Goal: Task Accomplishment & Management: Complete application form

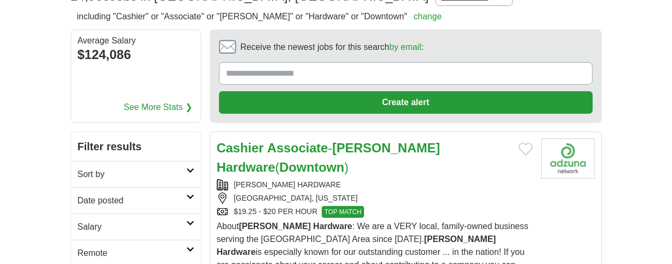
scroll to position [107, 0]
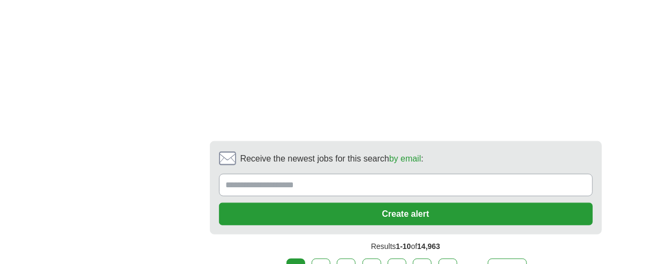
scroll to position [2519, 0]
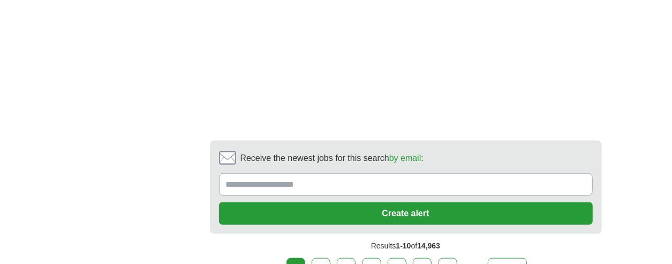
click at [324, 258] on link "2" at bounding box center [321, 269] width 19 height 23
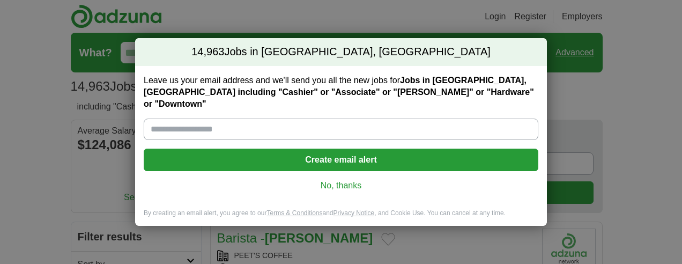
click at [335, 125] on input "Leave us your email address and we'll send you all the new jobs for Jobs in [GE…" at bounding box center [341, 128] width 394 height 21
type input "**********"
click at [301, 152] on button "Create email alert" at bounding box center [341, 159] width 394 height 23
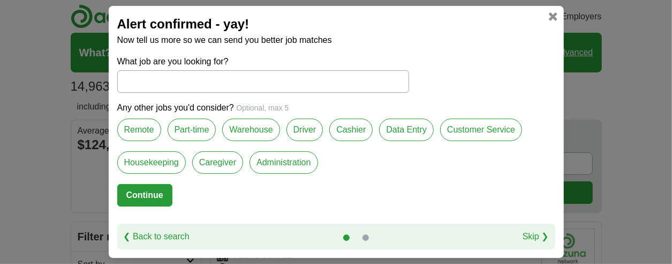
click at [473, 132] on label "Customer Service" at bounding box center [481, 129] width 82 height 23
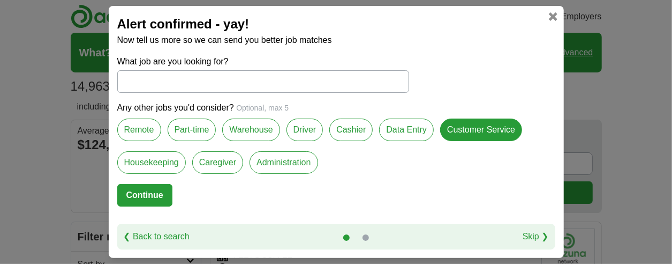
click at [390, 133] on label "Data Entry" at bounding box center [406, 129] width 55 height 23
click at [333, 136] on label "Cashier" at bounding box center [351, 129] width 43 height 23
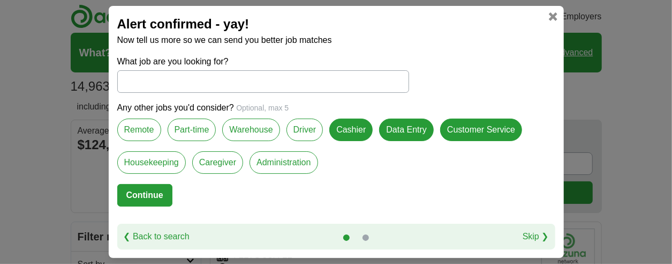
click at [266, 163] on label "Administration" at bounding box center [284, 162] width 68 height 23
click at [238, 79] on input "What job are you looking for?" at bounding box center [263, 81] width 292 height 23
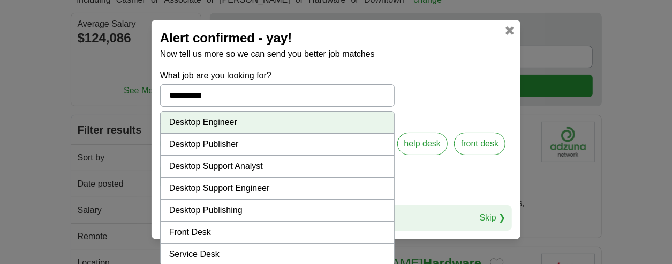
scroll to position [107, 0]
click at [204, 231] on li "Front Desk" at bounding box center [278, 232] width 234 height 22
type input "**********"
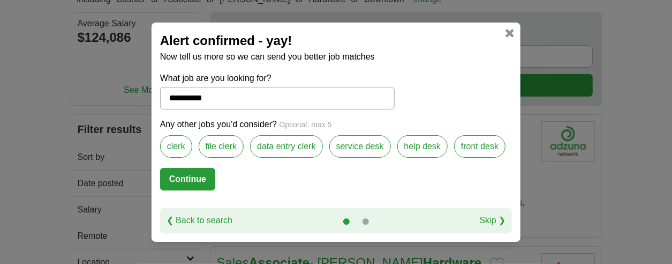
scroll to position [0, 0]
click at [197, 175] on button "Continue" at bounding box center [187, 179] width 55 height 23
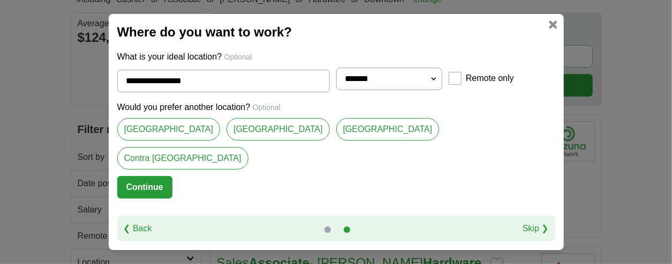
click at [410, 90] on select "**********" at bounding box center [390, 79] width 107 height 23
select select "**"
click at [337, 83] on select "**********" at bounding box center [390, 79] width 107 height 23
click at [173, 176] on button "Continue" at bounding box center [144, 187] width 55 height 23
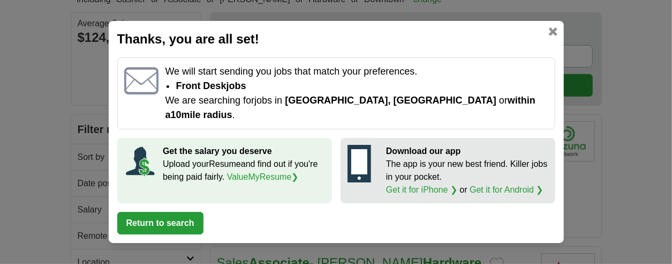
click at [182, 212] on button "Return to search" at bounding box center [160, 223] width 86 height 23
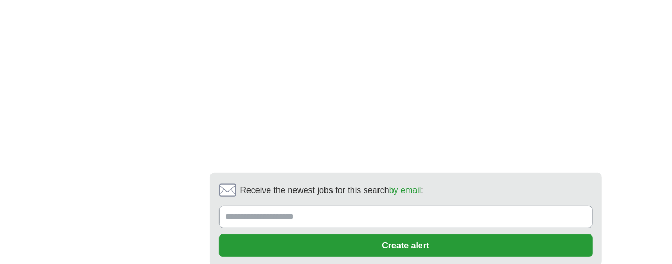
scroll to position [2251, 0]
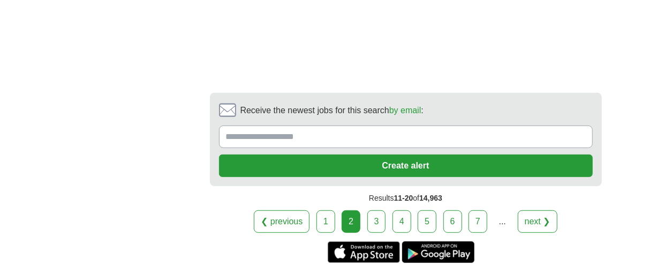
click at [383, 210] on link "3" at bounding box center [377, 221] width 19 height 23
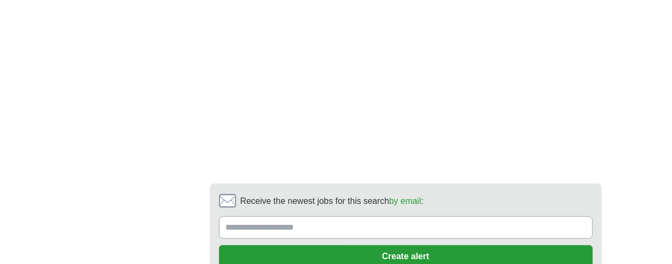
scroll to position [2251, 0]
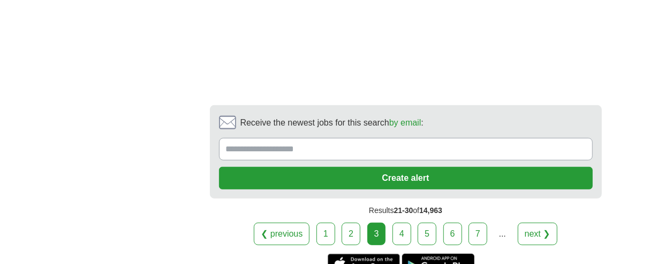
click at [398, 222] on link "4" at bounding box center [402, 233] width 19 height 23
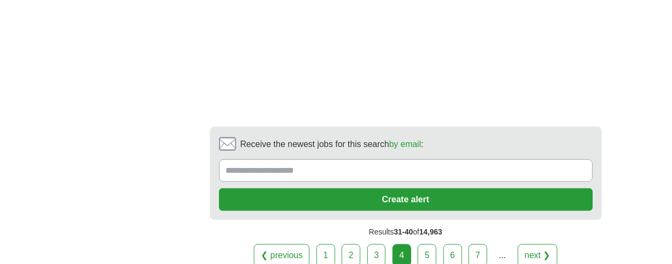
scroll to position [2411, 0]
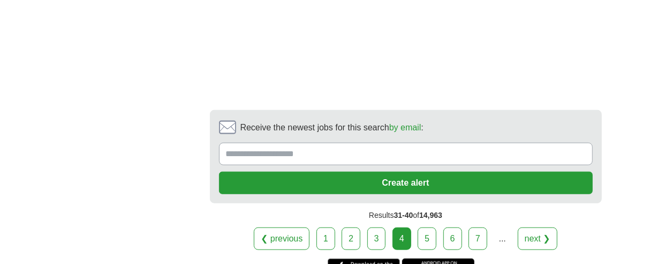
click at [426, 227] on link "5" at bounding box center [427, 238] width 19 height 23
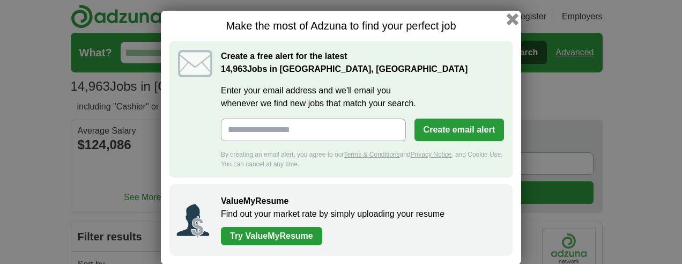
click at [506, 17] on button "button" at bounding box center [512, 19] width 12 height 12
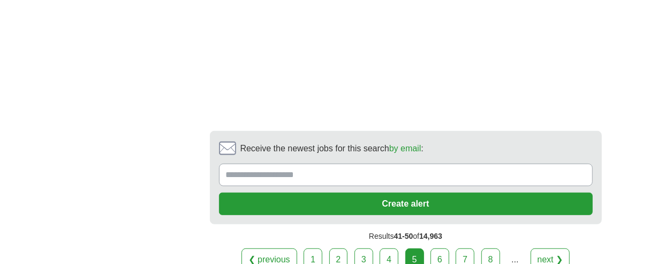
scroll to position [2304, 0]
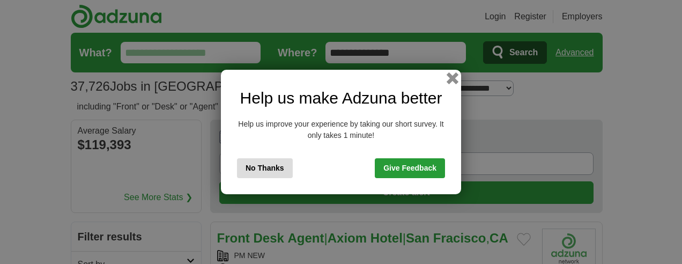
click at [454, 78] on button "button" at bounding box center [452, 78] width 12 height 12
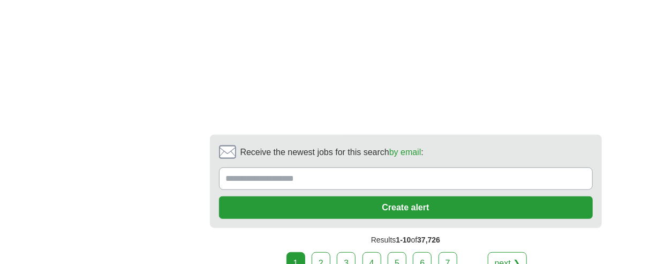
scroll to position [2358, 0]
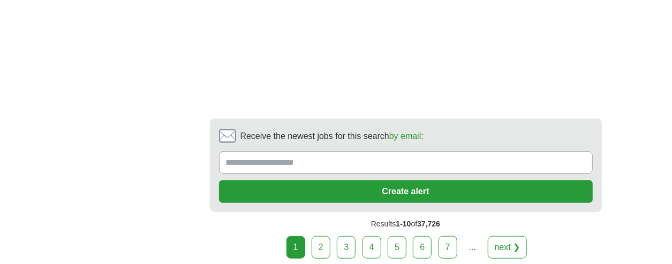
click at [323, 236] on link "2" at bounding box center [321, 247] width 19 height 23
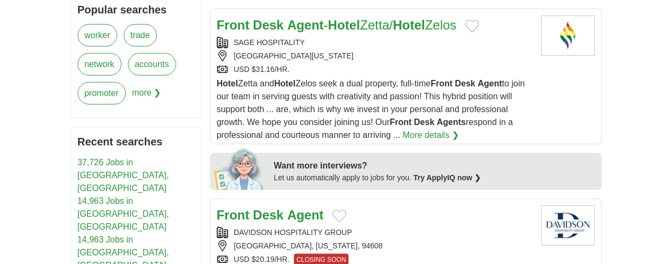
scroll to position [536, 0]
